Goal: Task Accomplishment & Management: Manage account settings

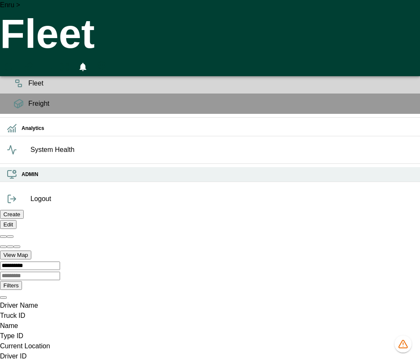
click at [22, 179] on h6 "ADMIN" at bounding box center [218, 175] width 392 height 8
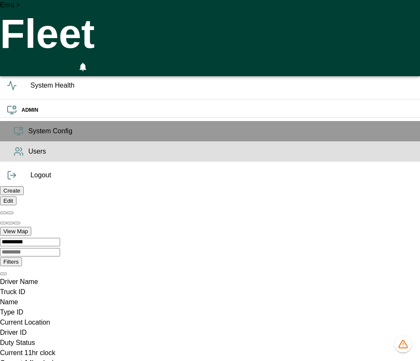
click at [28, 157] on span "Users" at bounding box center [220, 151] width 385 height 10
